Goal: Task Accomplishment & Management: Manage account settings

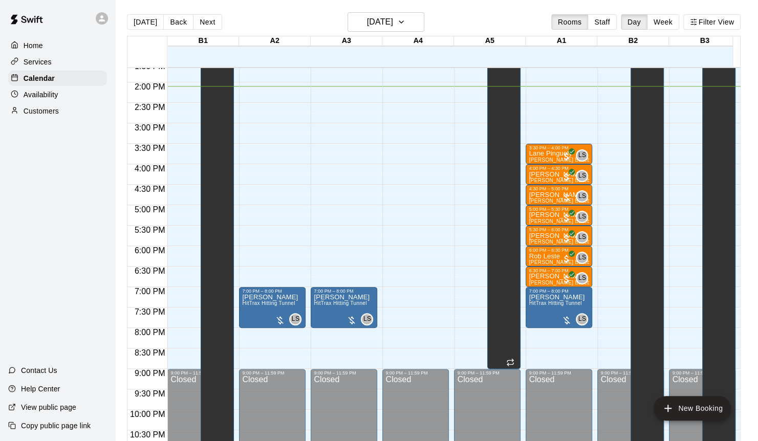
scroll to position [0, 1]
click at [38, 100] on p "Availability" at bounding box center [41, 95] width 35 height 10
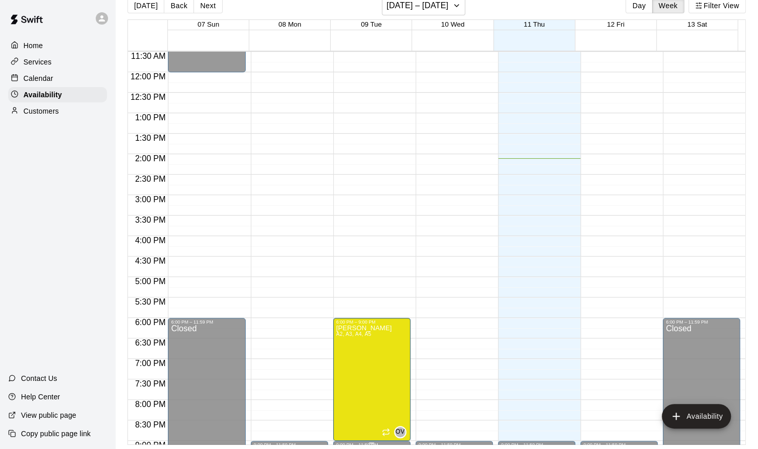
scroll to position [590, 0]
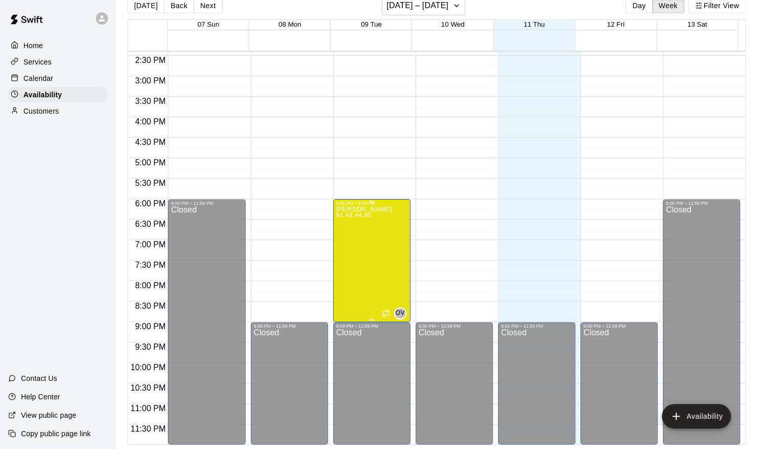
click at [375, 247] on div "[PERSON_NAME] A2, A3, A4, A5" at bounding box center [364, 430] width 56 height 449
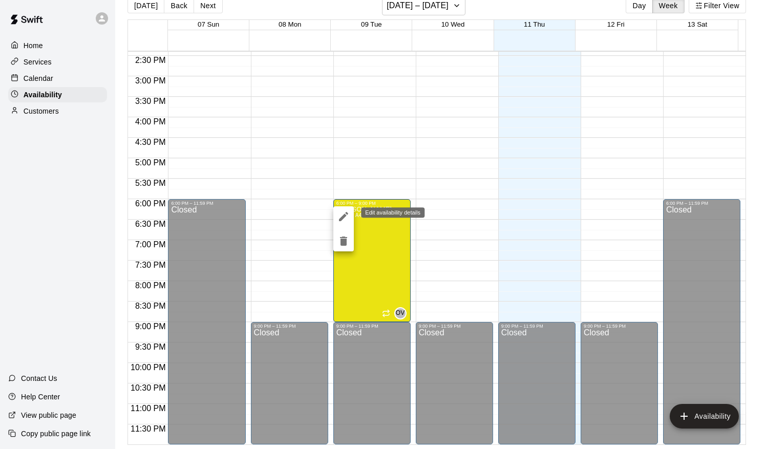
click at [345, 221] on icon "edit" at bounding box center [343, 216] width 12 height 12
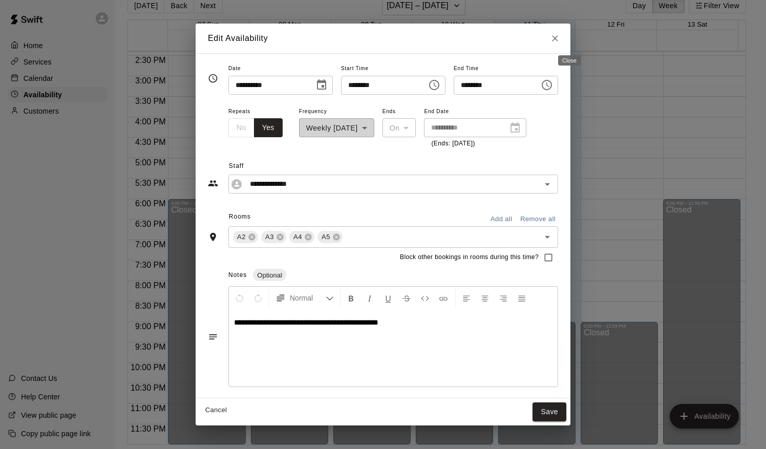
click at [560, 38] on icon "Close" at bounding box center [555, 38] width 10 height 10
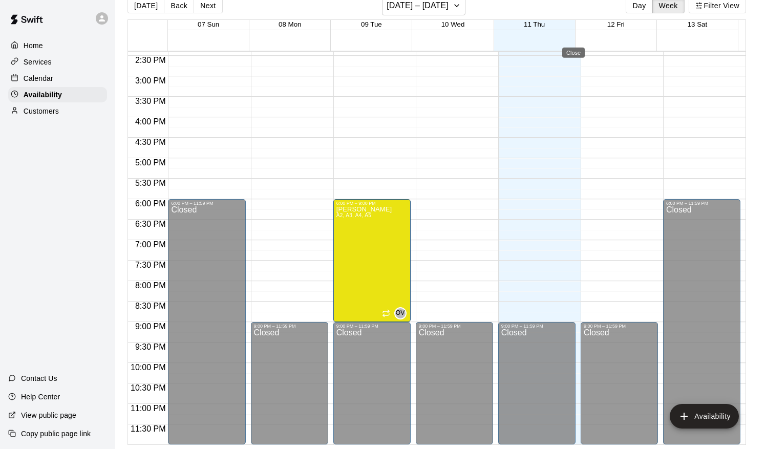
type input "**********"
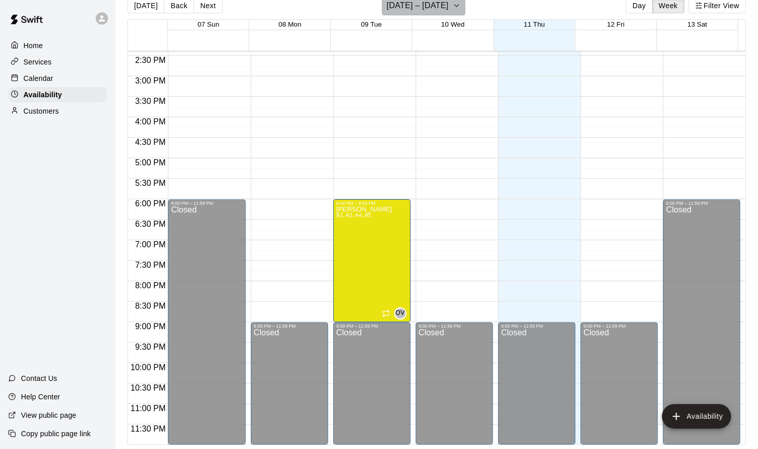
click at [425, 11] on h6 "[DATE] – [DATE]" at bounding box center [417, 5] width 62 height 14
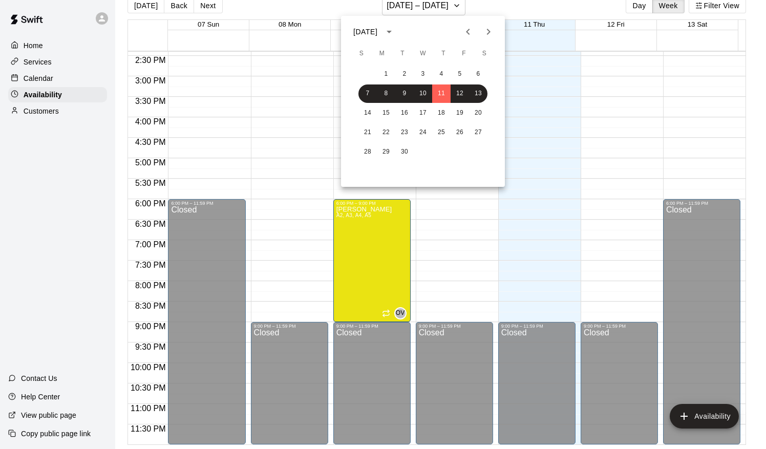
click at [454, 5] on div at bounding box center [383, 224] width 766 height 449
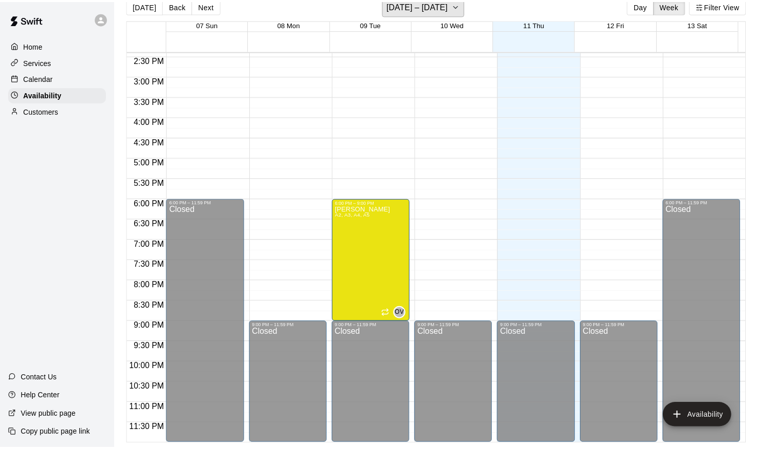
scroll to position [12, 0]
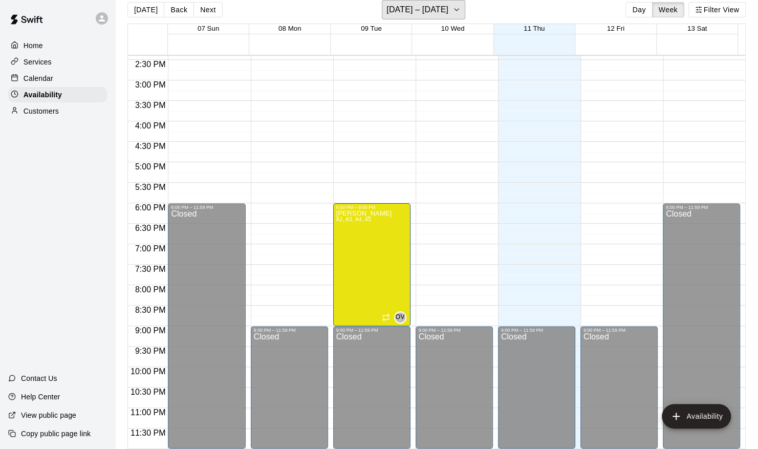
click at [454, 5] on button "[DATE] – [DATE]" at bounding box center [423, 9] width 83 height 19
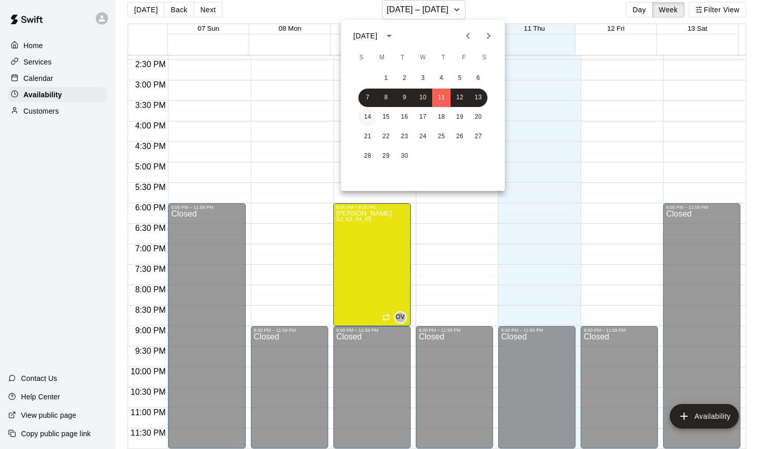
click at [369, 115] on button "14" at bounding box center [367, 117] width 18 height 18
